Goal: Task Accomplishment & Management: Complete application form

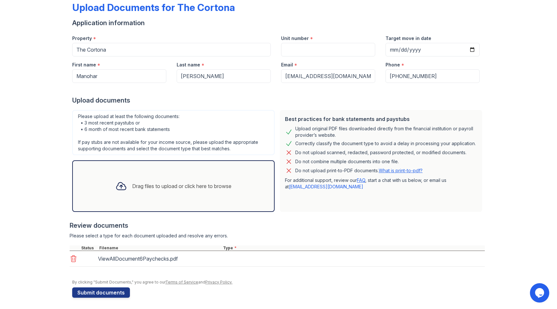
scroll to position [37, 0]
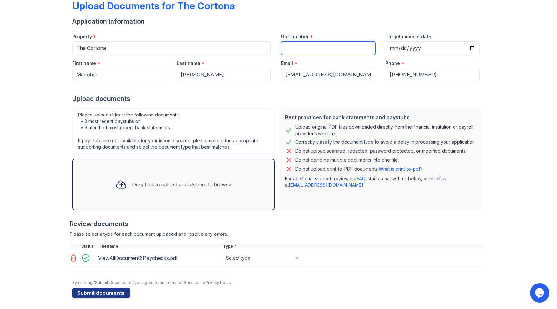
click at [309, 44] on input "Unit number" at bounding box center [328, 48] width 94 height 14
type input "319"
click at [392, 49] on input "Target move in date" at bounding box center [432, 48] width 94 height 14
type input "[DATE]"
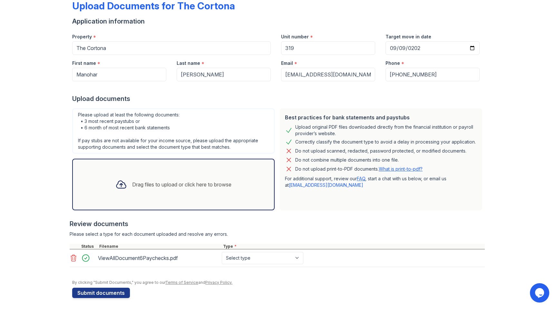
click at [391, 89] on div at bounding box center [278, 87] width 412 height 13
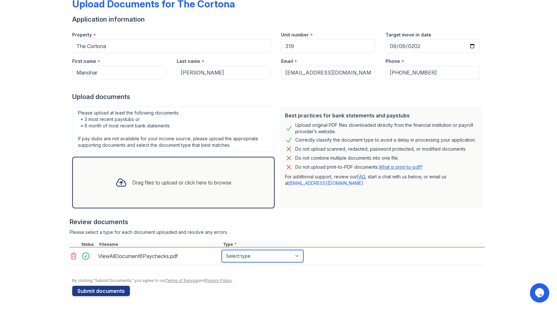
click at [239, 260] on select "Select type Paystub Bank Statement Offer Letter Tax Documents Benefit Award Let…" at bounding box center [262, 256] width 81 height 12
select select "paystub"
click at [222, 250] on select "Select type Paystub Bank Statement Offer Letter Tax Documents Benefit Award Let…" at bounding box center [262, 256] width 81 height 12
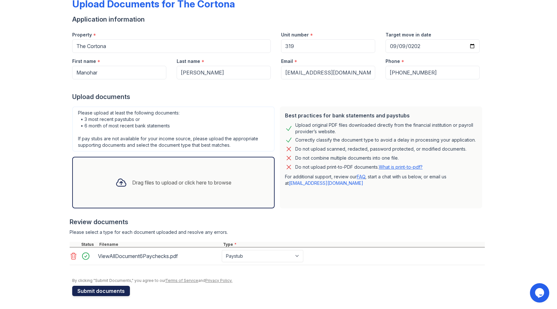
click at [100, 289] on button "Submit documents" at bounding box center [101, 290] width 58 height 10
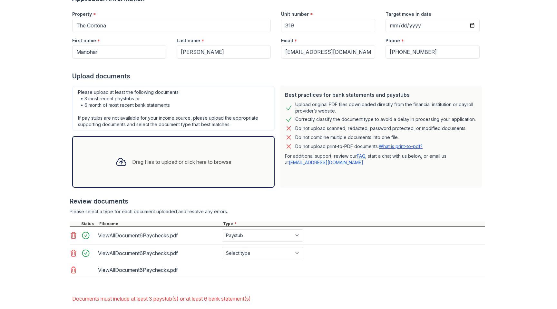
scroll to position [111, 0]
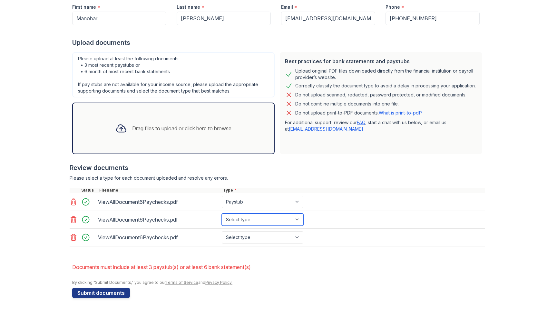
click at [237, 219] on select "Select type Paystub Bank Statement Offer Letter Tax Documents Benefit Award Let…" at bounding box center [262, 219] width 81 height 12
select select "paystub"
click at [222, 213] on select "Select type Paystub Bank Statement Offer Letter Tax Documents Benefit Award Let…" at bounding box center [262, 219] width 81 height 12
click at [245, 234] on select "Select type Paystub Bank Statement Offer Letter Tax Documents Benefit Award Let…" at bounding box center [262, 237] width 81 height 12
select select "paystub"
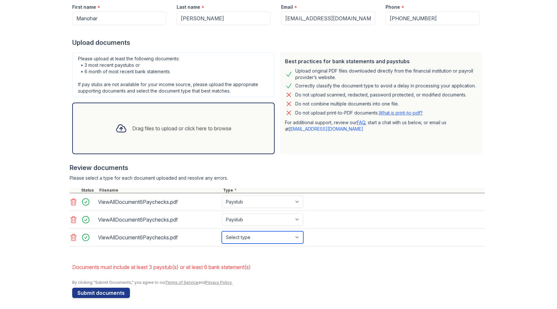
click at [222, 231] on select "Select type Paystub Bank Statement Offer Letter Tax Documents Benefit Award Let…" at bounding box center [262, 237] width 81 height 12
click at [96, 294] on button "Submit documents" at bounding box center [101, 292] width 58 height 10
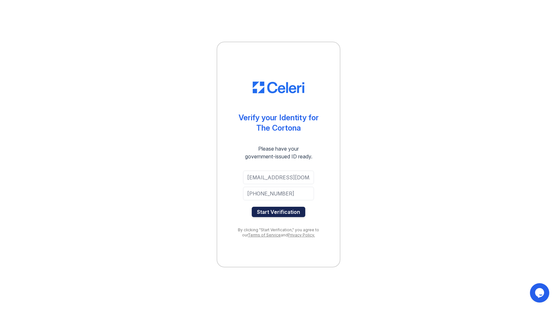
click at [270, 210] on button "Start Verification" at bounding box center [278, 211] width 53 height 10
